Goal: Transaction & Acquisition: Purchase product/service

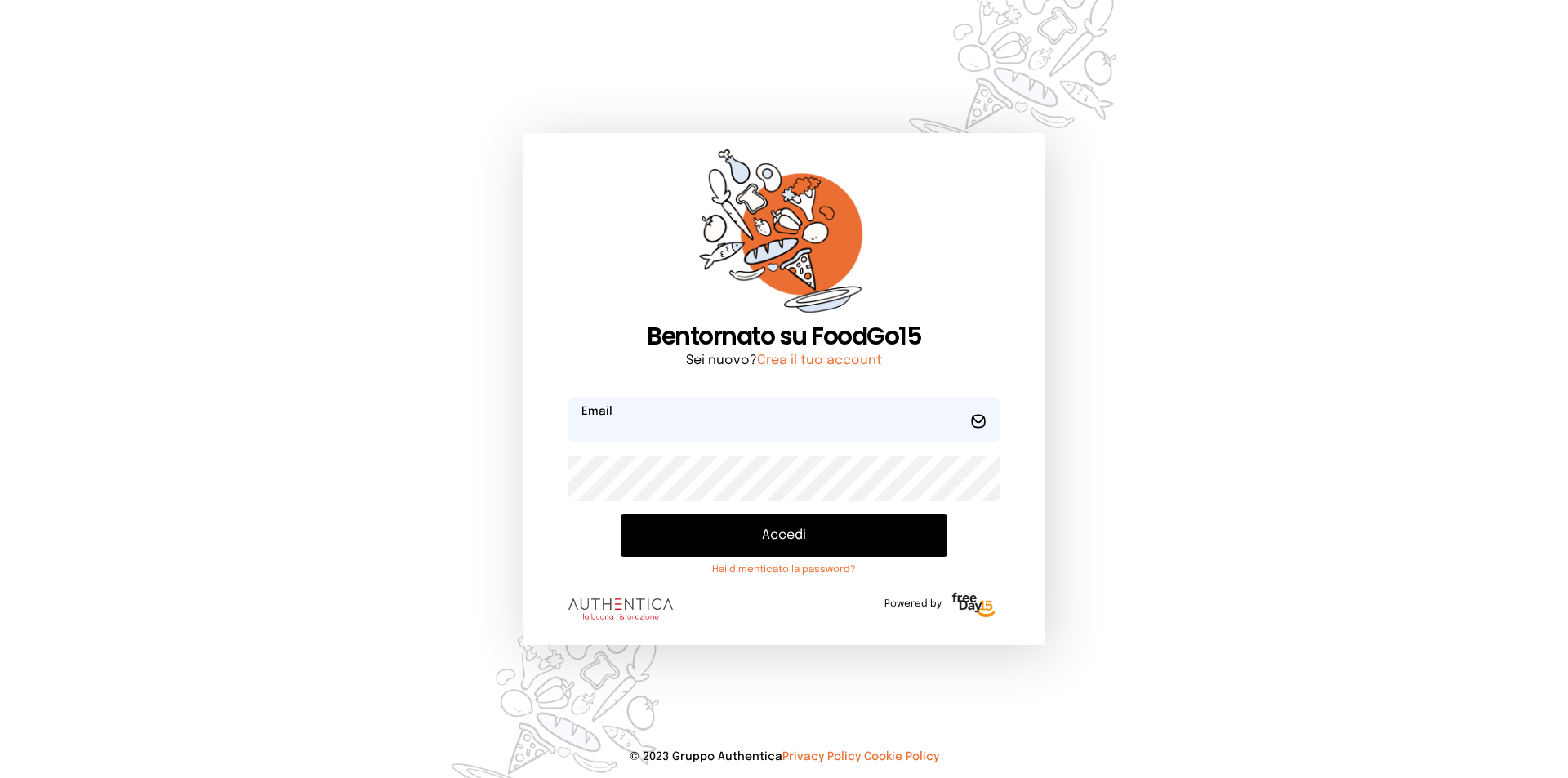
type input "**********"
click at [689, 528] on button "Accedi" at bounding box center [784, 535] width 327 height 43
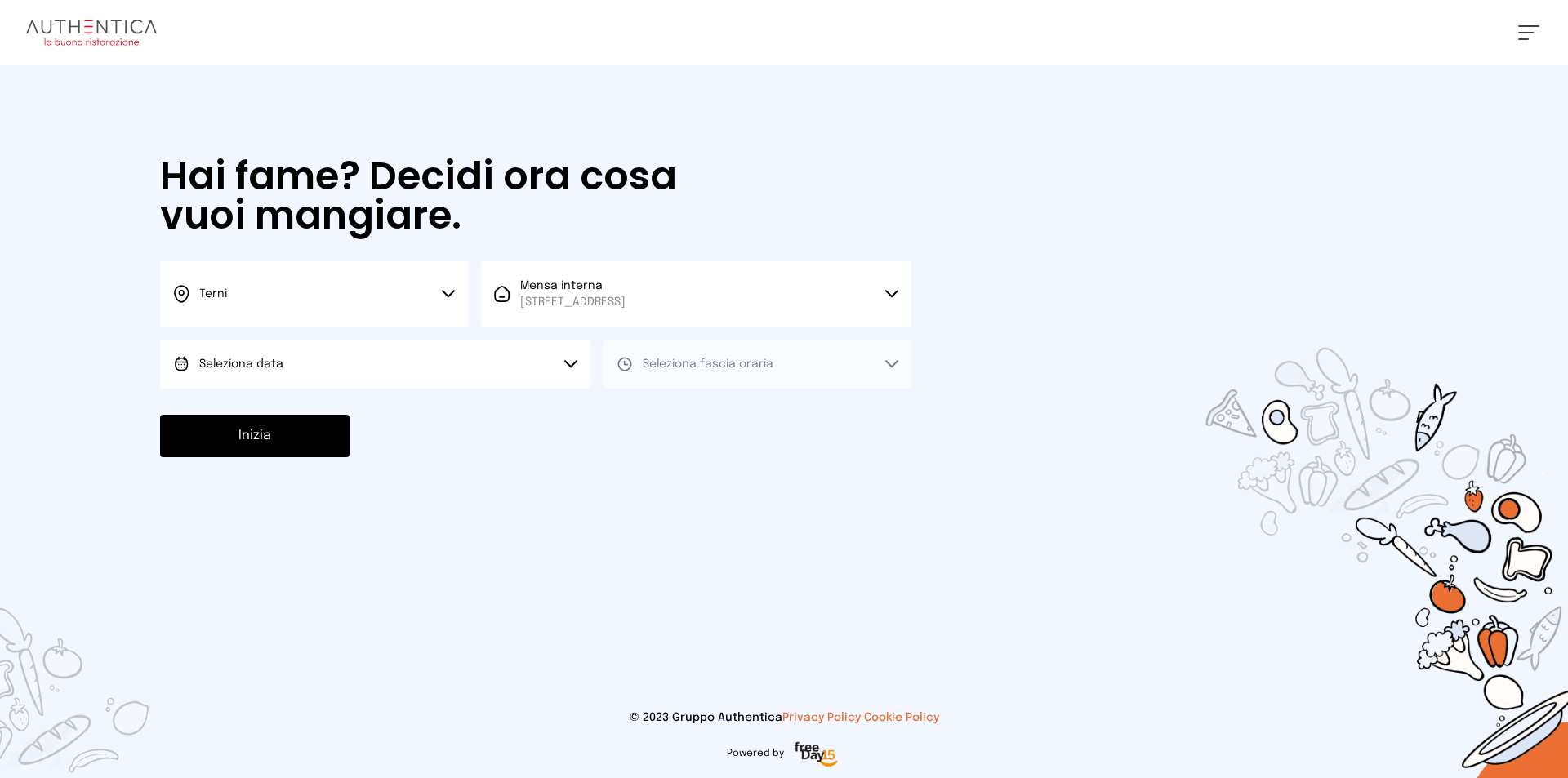
click at [338, 369] on button "Seleziona data" at bounding box center [375, 364] width 431 height 49
click at [339, 395] on li "[DATE], [DATE]" at bounding box center [375, 410] width 431 height 43
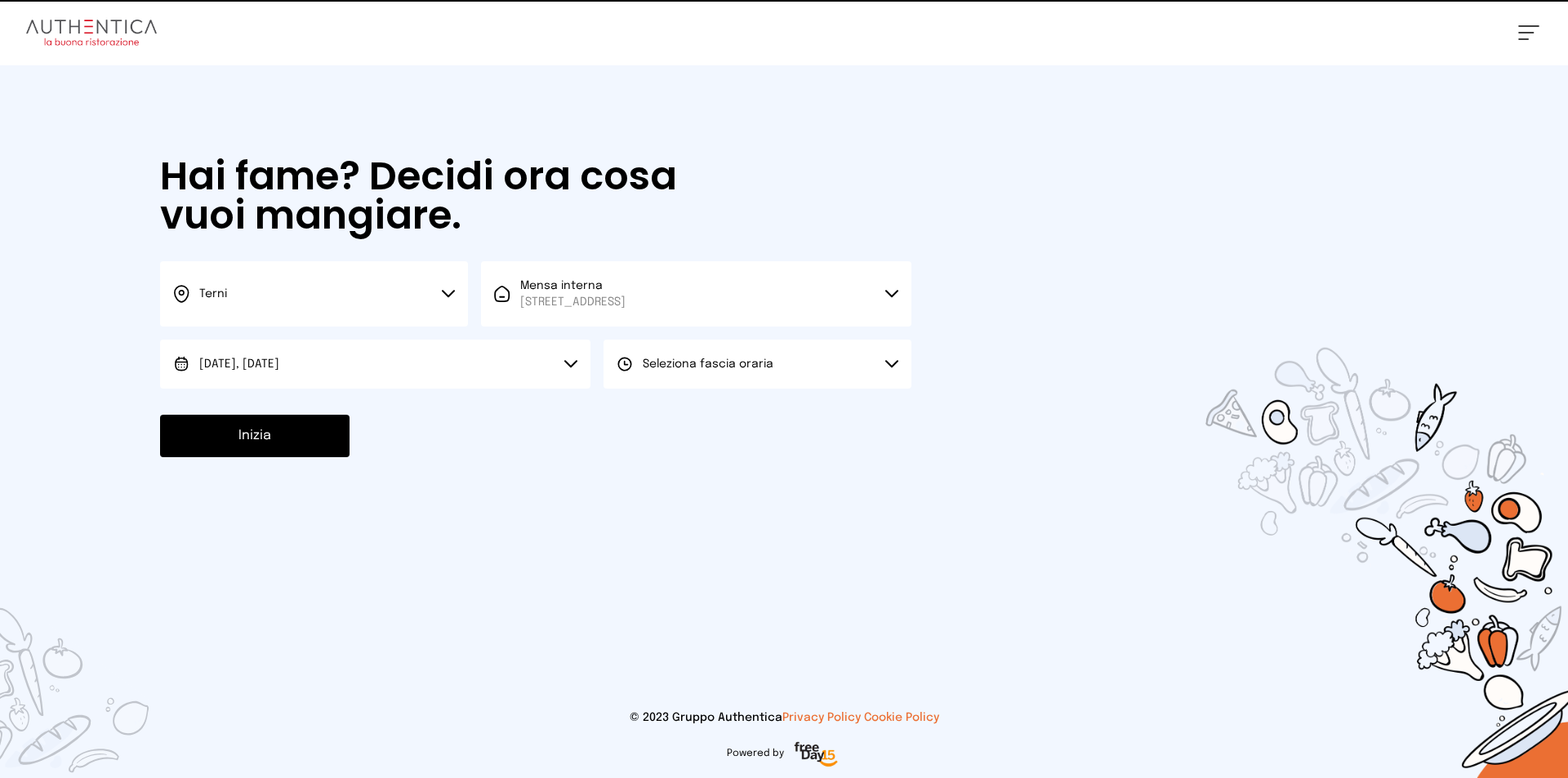
click at [719, 354] on button "Seleziona fascia oraria" at bounding box center [758, 364] width 308 height 49
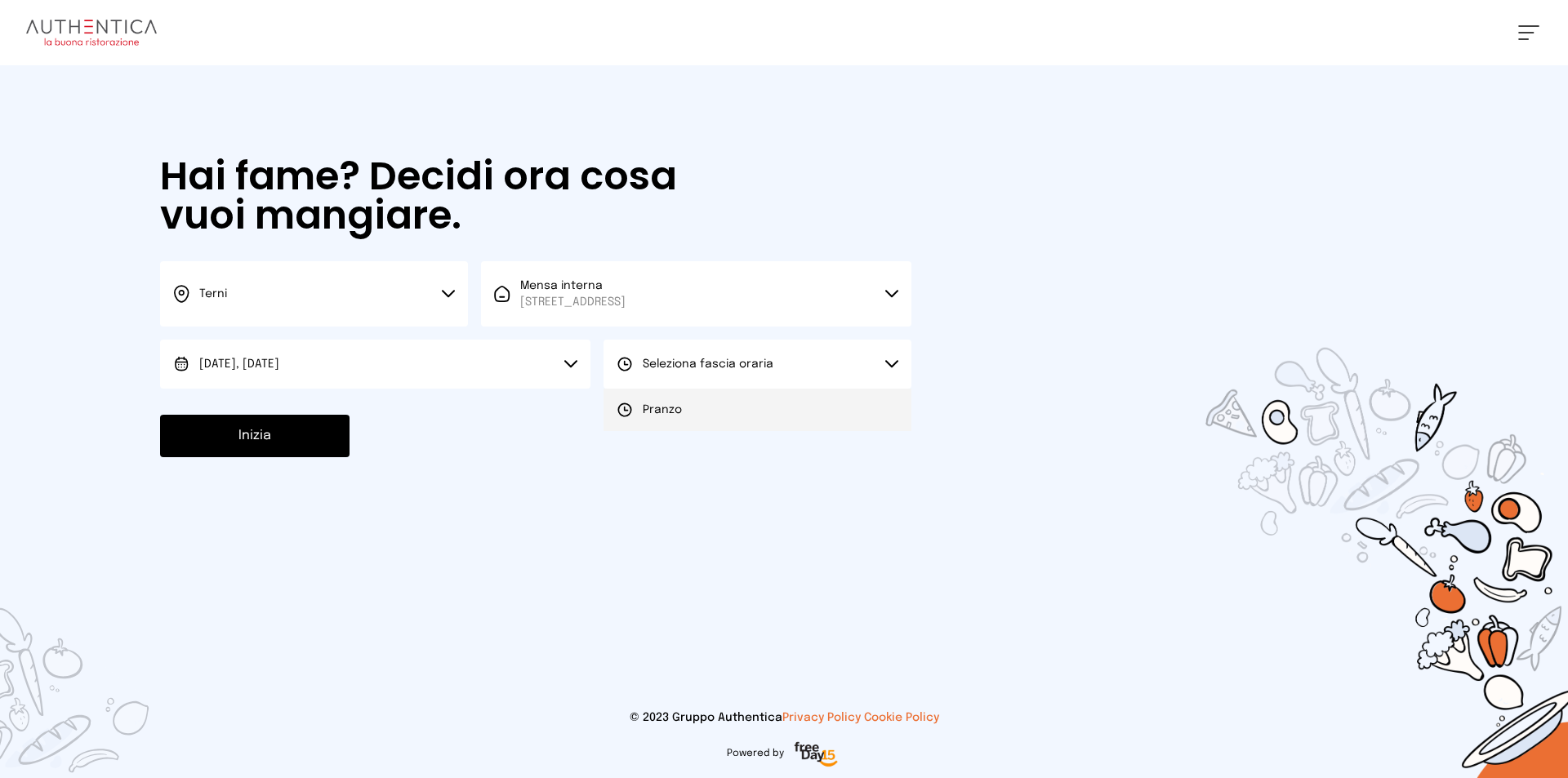
click at [730, 390] on li "Pranzo" at bounding box center [758, 410] width 308 height 43
click at [205, 431] on button "Inizia" at bounding box center [255, 436] width 190 height 43
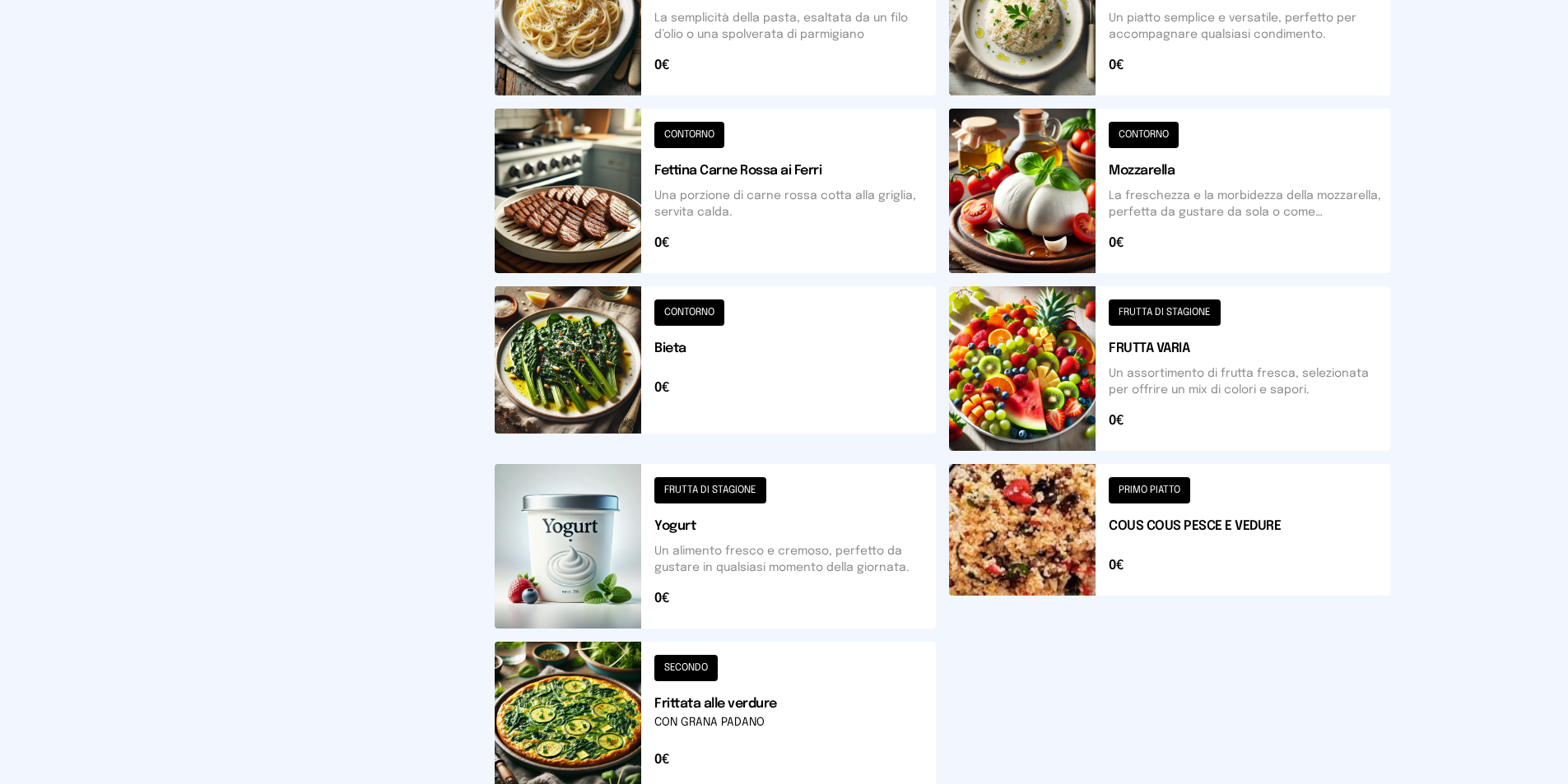
scroll to position [562, 0]
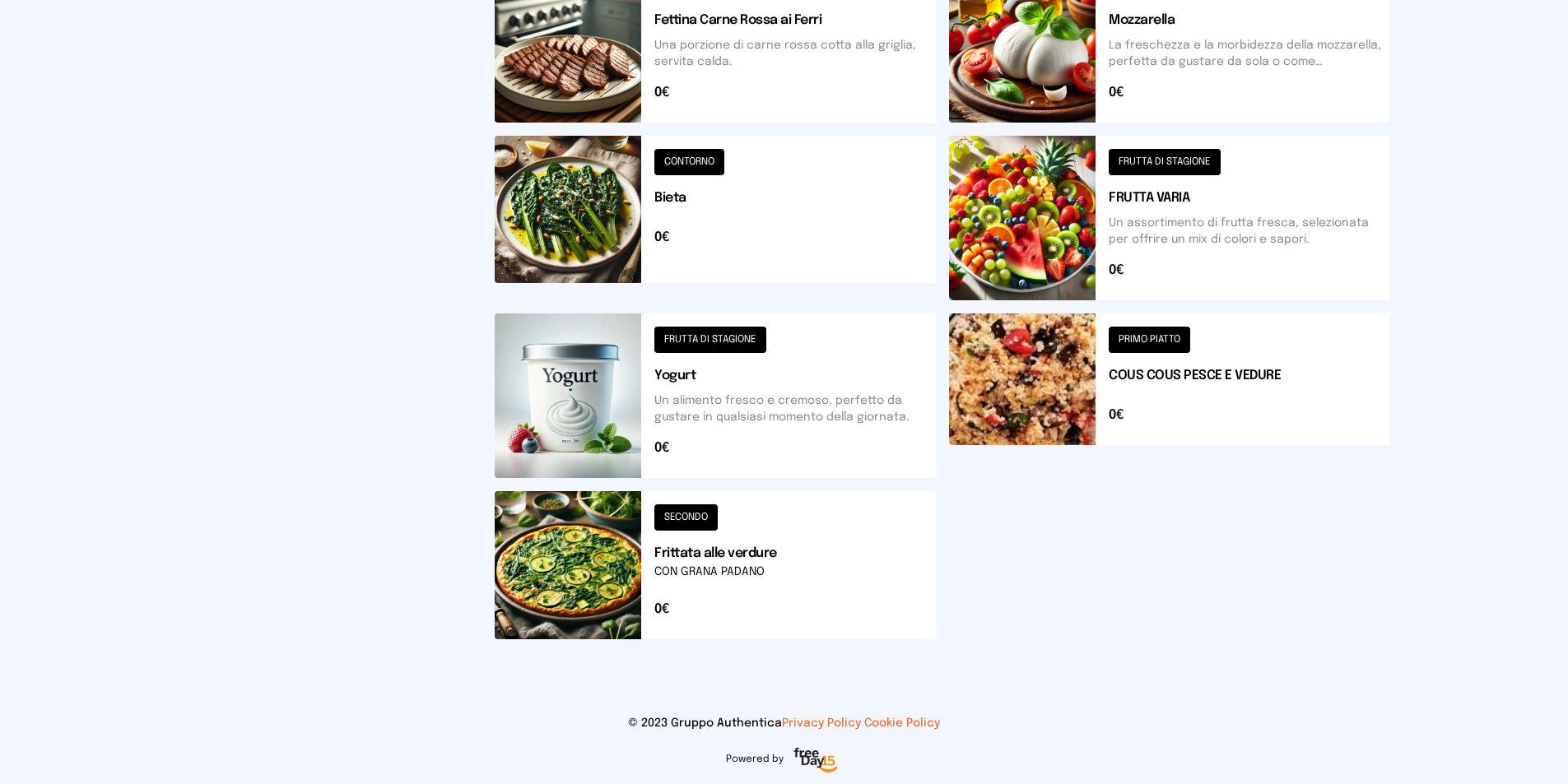
click at [1136, 336] on button at bounding box center [1170, 395] width 441 height 165
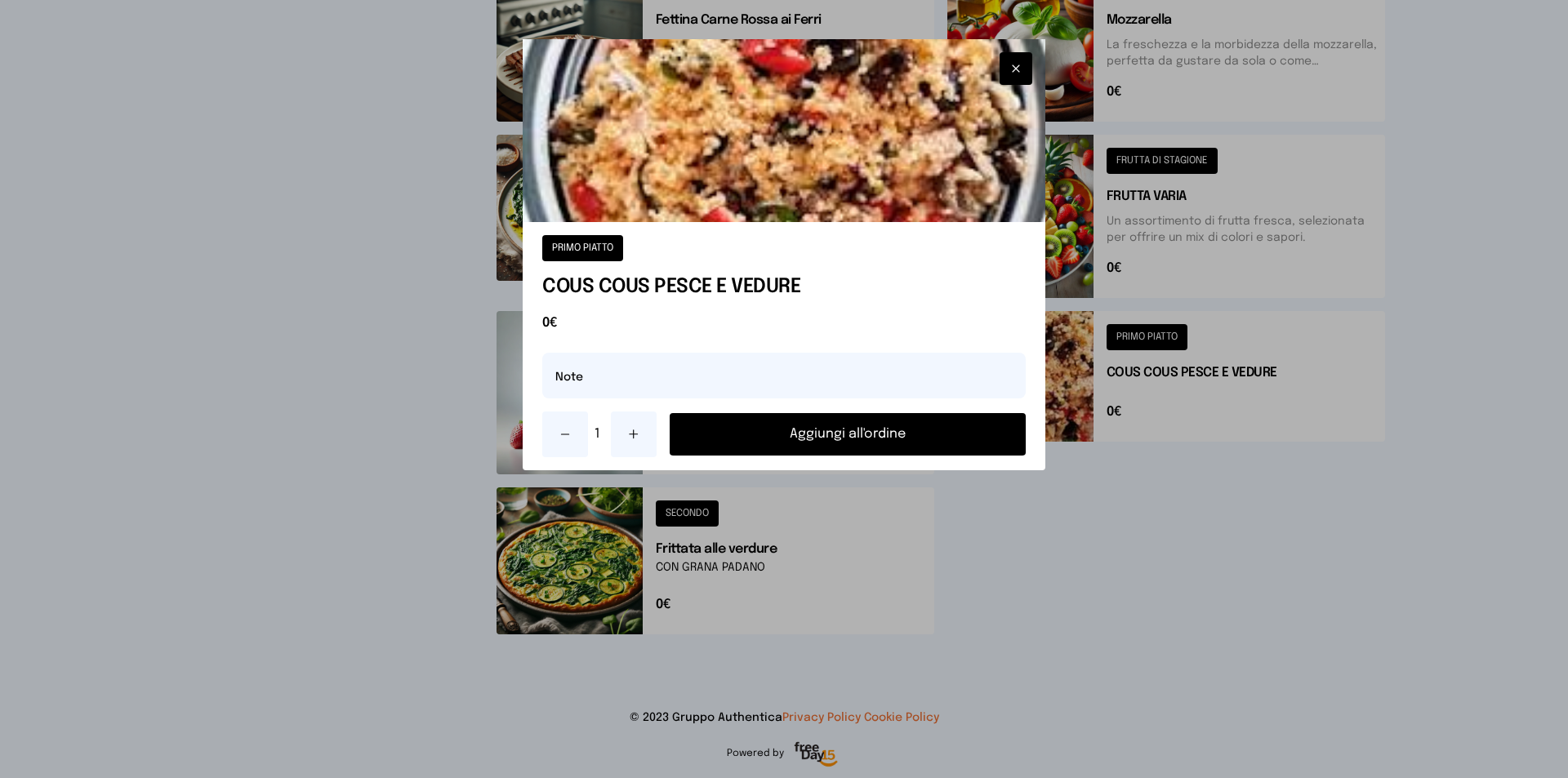
click at [781, 442] on button "Aggiungi all'ordine" at bounding box center [848, 434] width 356 height 43
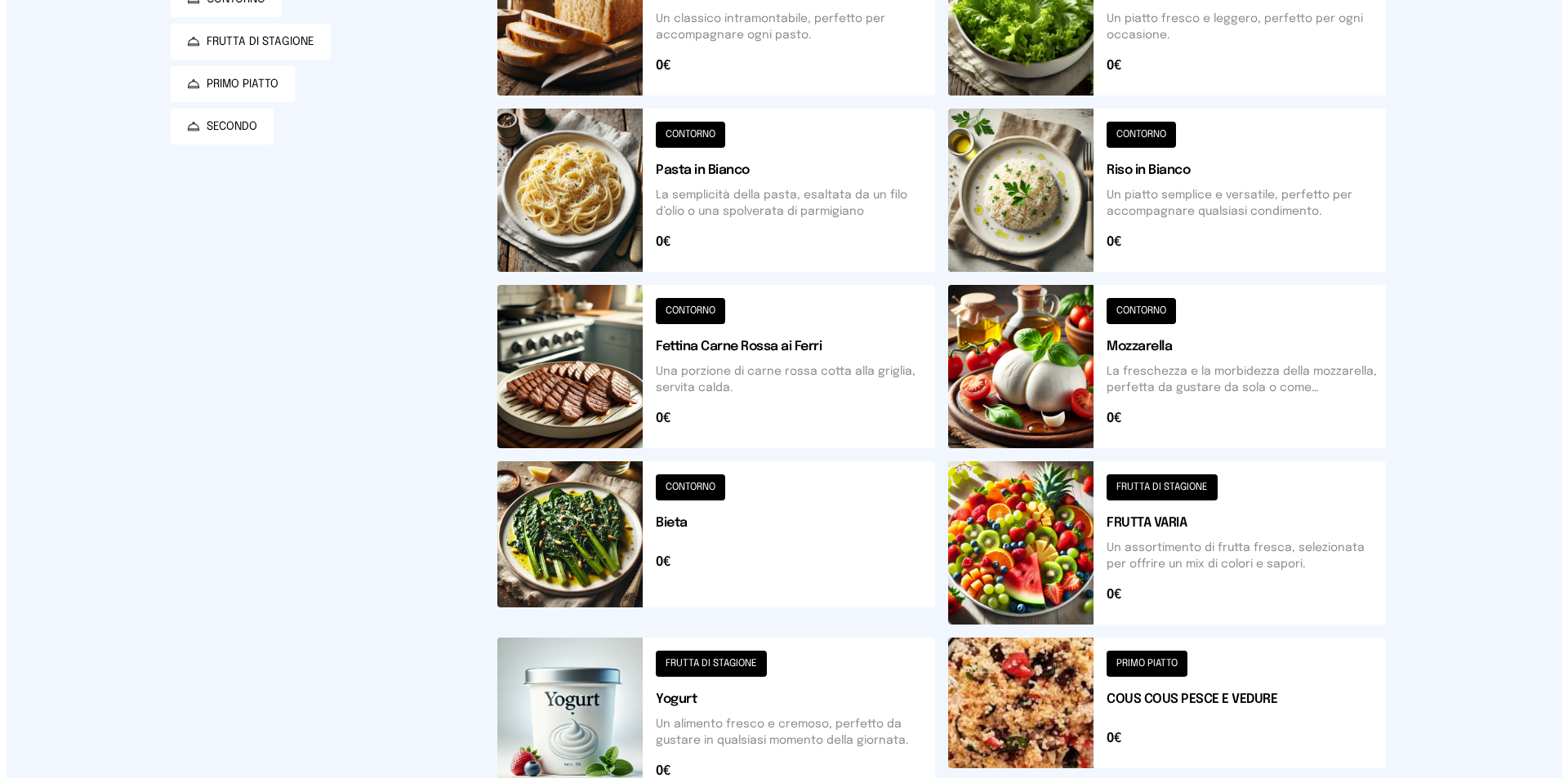
scroll to position [0, 0]
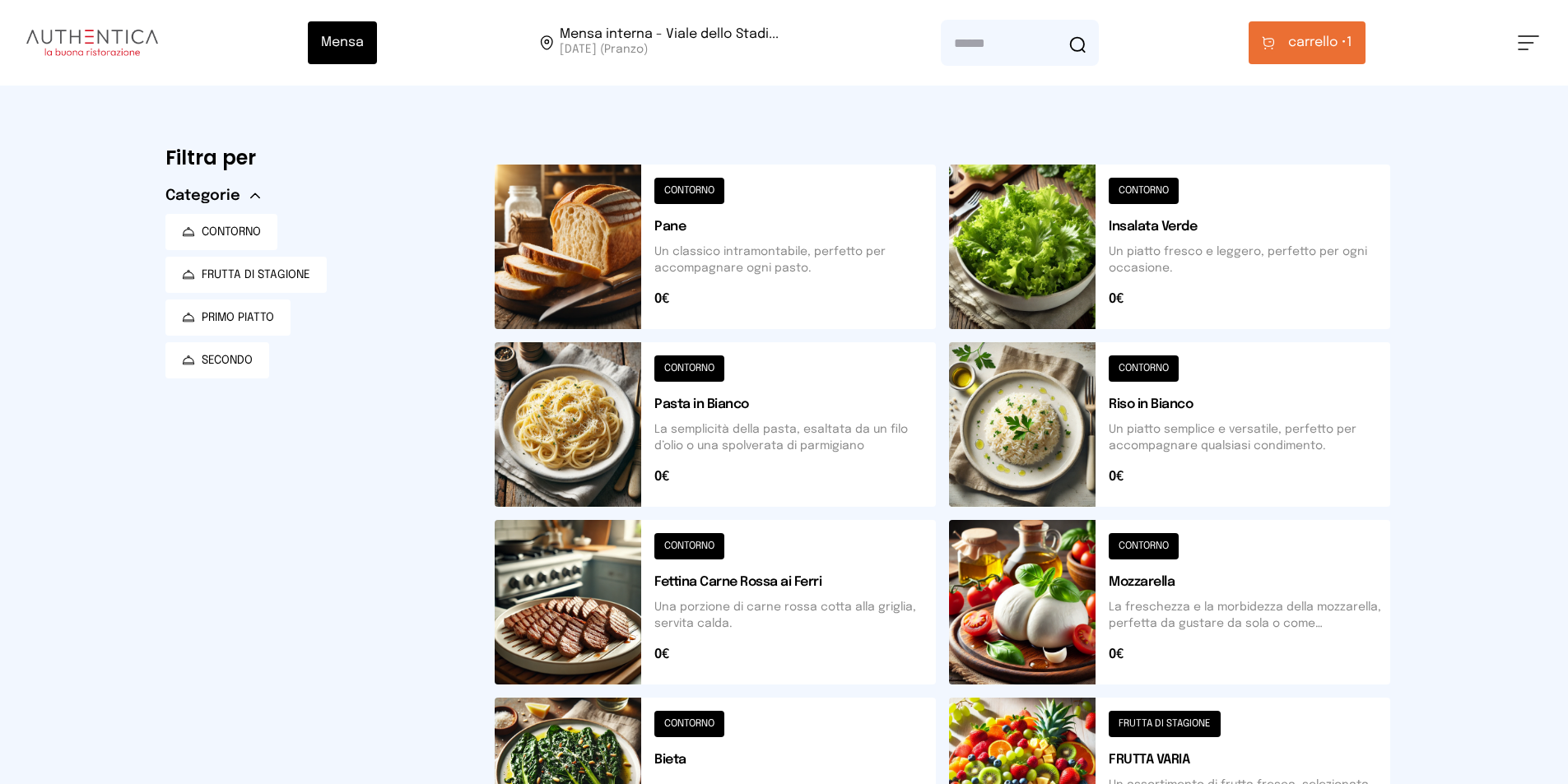
click at [1351, 48] on span "carrello • 1" at bounding box center [1320, 42] width 64 height 20
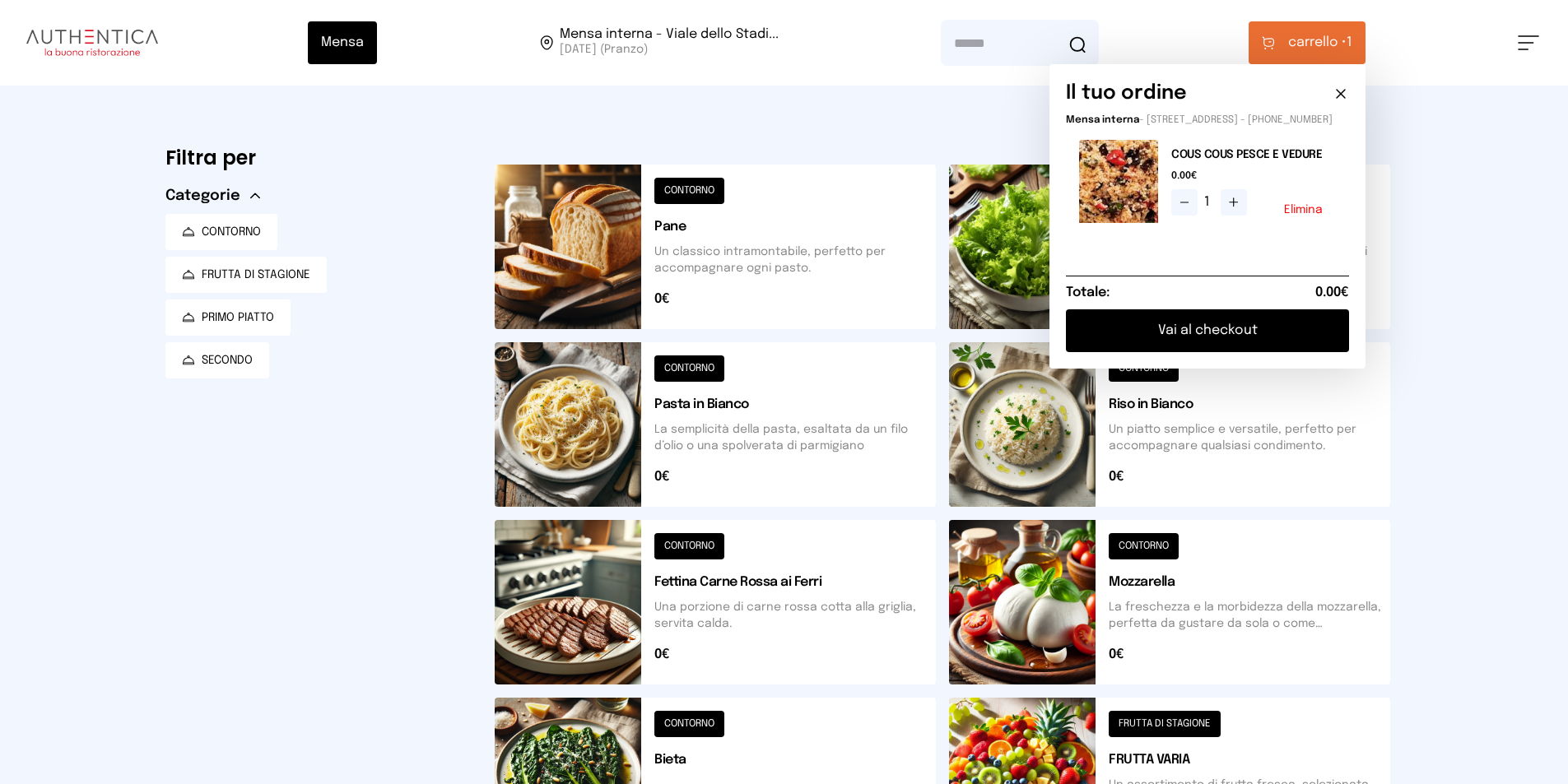
click at [1223, 341] on button "Vai al checkout" at bounding box center [1208, 331] width 283 height 43
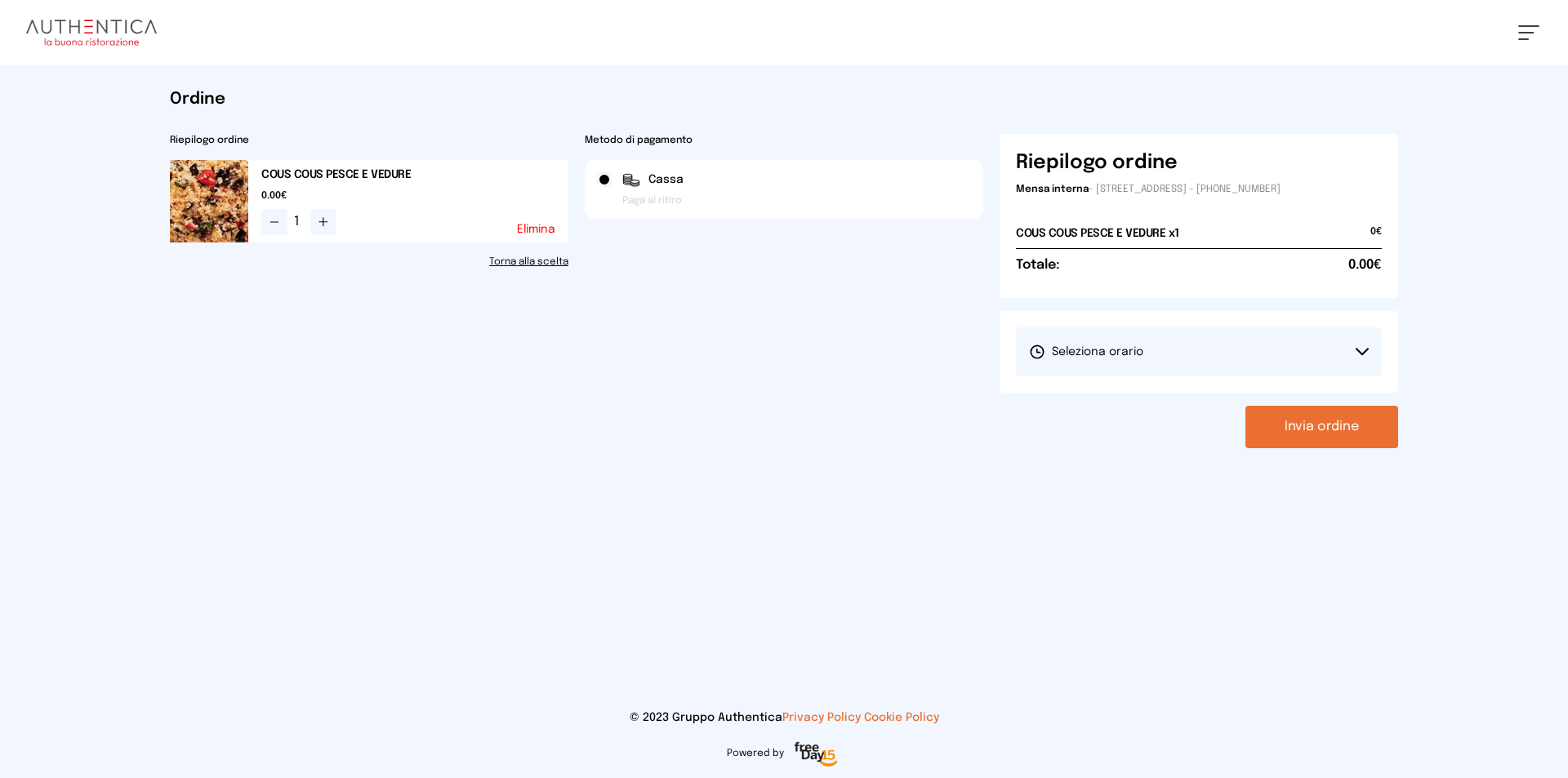
click at [1217, 342] on button "Seleziona orario" at bounding box center [1199, 352] width 366 height 49
click at [1212, 384] on li "1° Turno (13:00 - 15:00)" at bounding box center [1199, 398] width 366 height 43
click at [1325, 420] on button "Invia ordine" at bounding box center [1321, 427] width 152 height 43
